Goal: Task Accomplishment & Management: Manage account settings

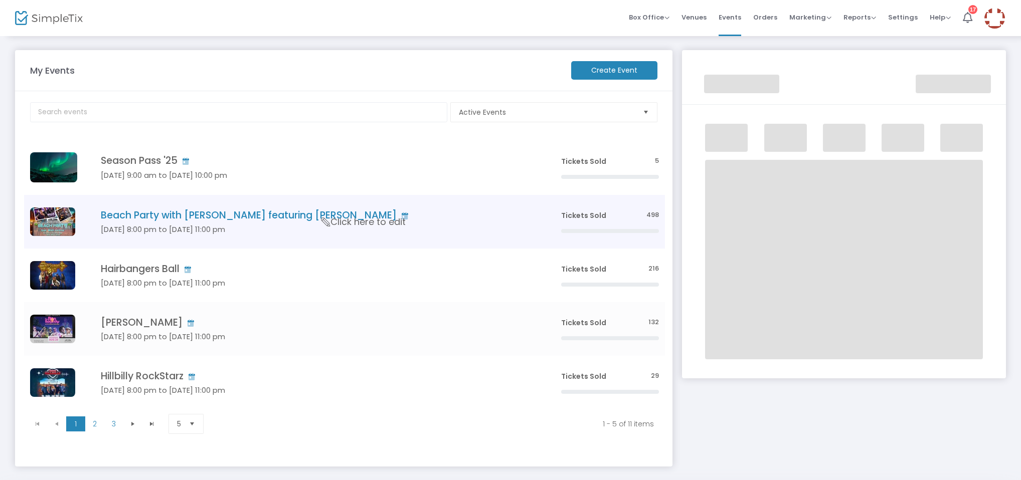
click at [191, 226] on h5 "[DATE] 8:00 pm to [DATE] 11:00 pm" at bounding box center [316, 229] width 430 height 9
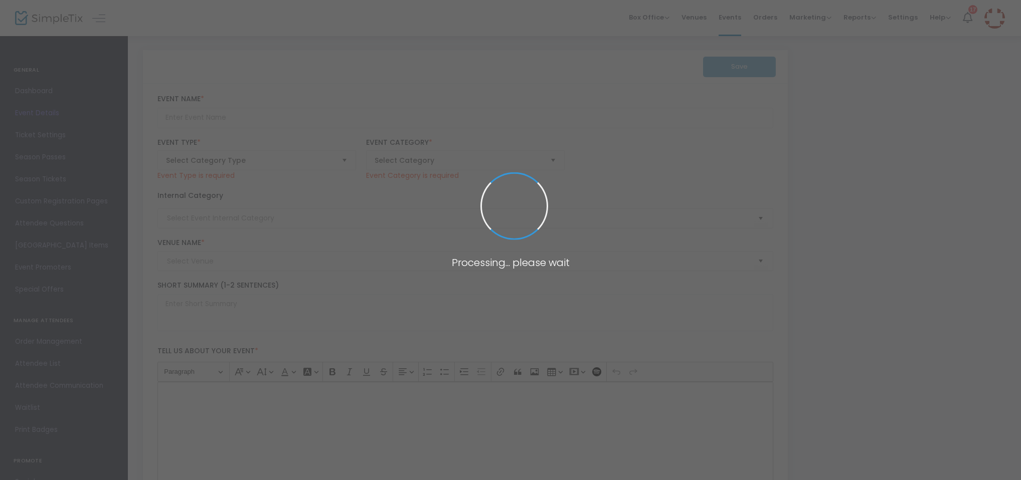
type input "Beach Party with [PERSON_NAME] featuring [PERSON_NAME]"
type textarea "BEACH PARTY WITH [PERSON_NAME](featuring [PERSON_NAME] formerly of the Beach Bo…"
checkbox input "true"
type input "Buy Tickets"
type input "CD&Me"
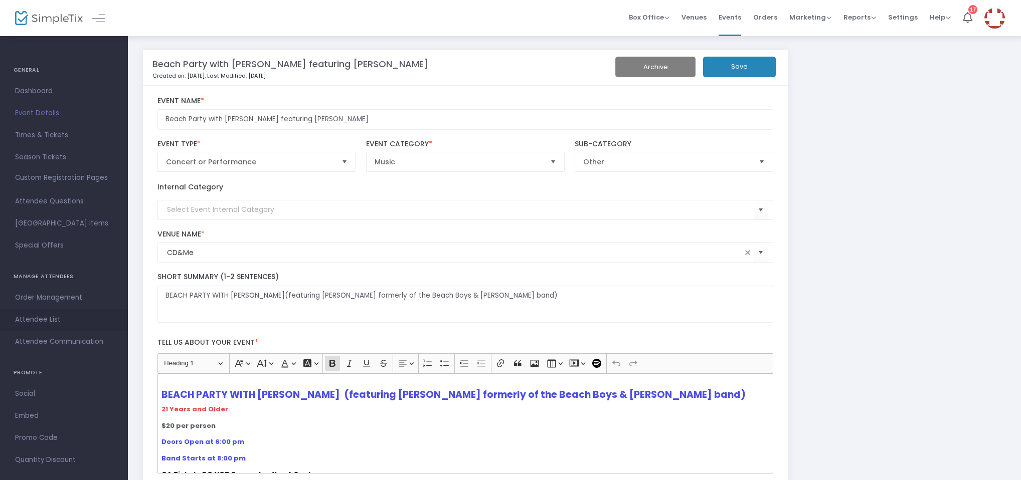
click at [49, 318] on span "Attendee List" at bounding box center [64, 319] width 98 height 13
